Goal: Information Seeking & Learning: Learn about a topic

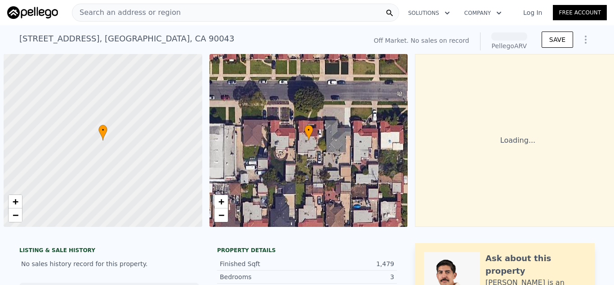
scroll to position [0, 4]
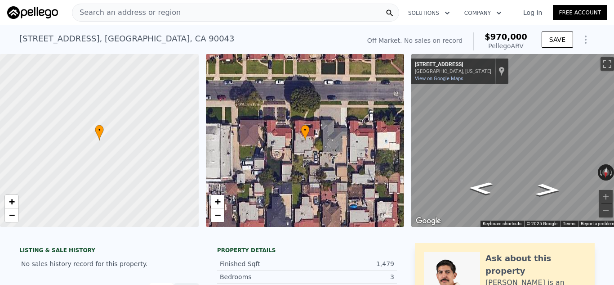
click at [322, 13] on div "Search an address or region" at bounding box center [235, 13] width 327 height 18
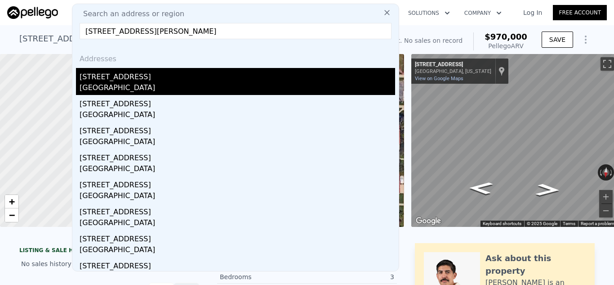
type input "[STREET_ADDRESS][PERSON_NAME]"
click at [165, 79] on div "[STREET_ADDRESS]" at bounding box center [238, 75] width 316 height 14
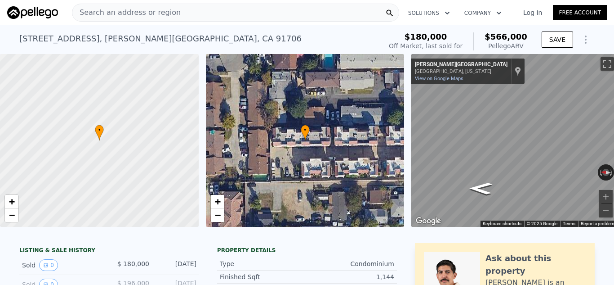
click at [288, 16] on div "Search an address or region" at bounding box center [235, 13] width 327 height 18
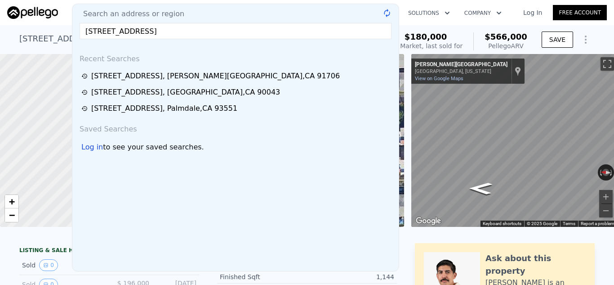
type input "[STREET_ADDRESS]"
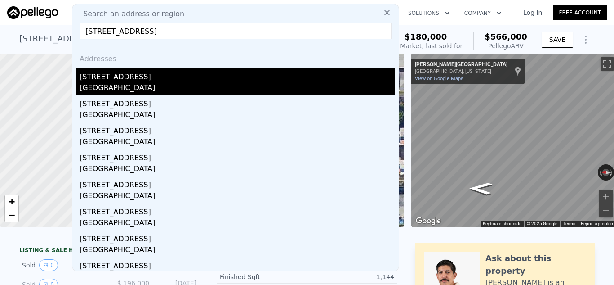
click at [185, 86] on div "[GEOGRAPHIC_DATA]" at bounding box center [238, 88] width 316 height 13
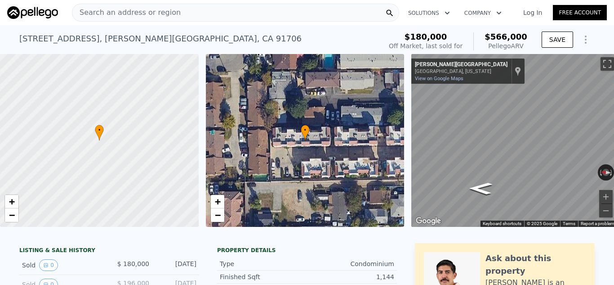
type input "3"
type input "6"
type input "2"
type input "4"
type input "1983"
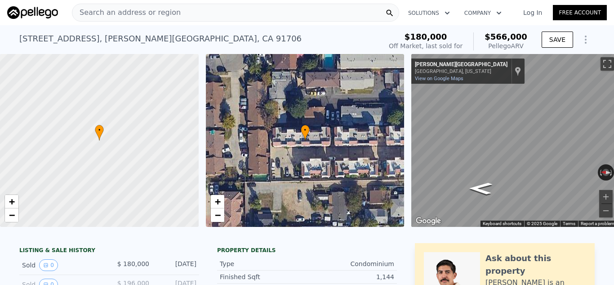
type input "2916"
type input "6681"
type input "11781"
type input "$ 630,000"
type input "5"
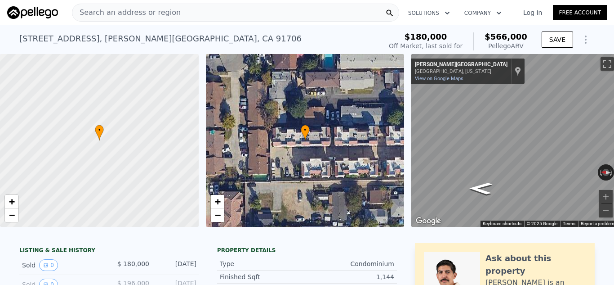
type input "-$ 71,432"
